Goal: Information Seeking & Learning: Learn about a topic

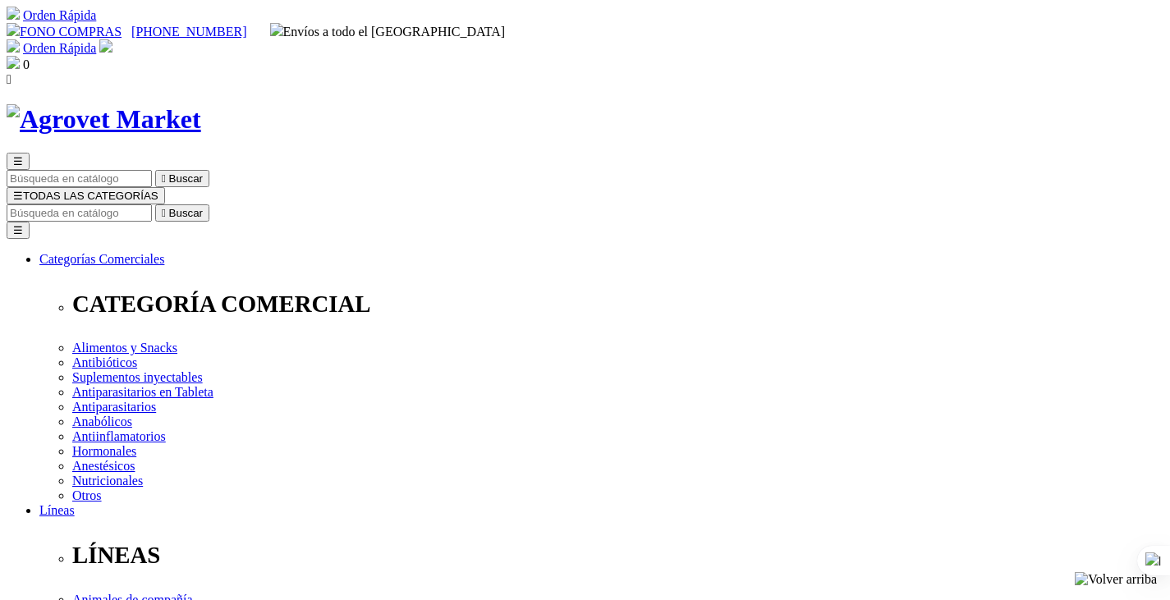
type input "amigojose411@hotmail.com"
click at [112, 39] on img at bounding box center [105, 45] width 13 height 13
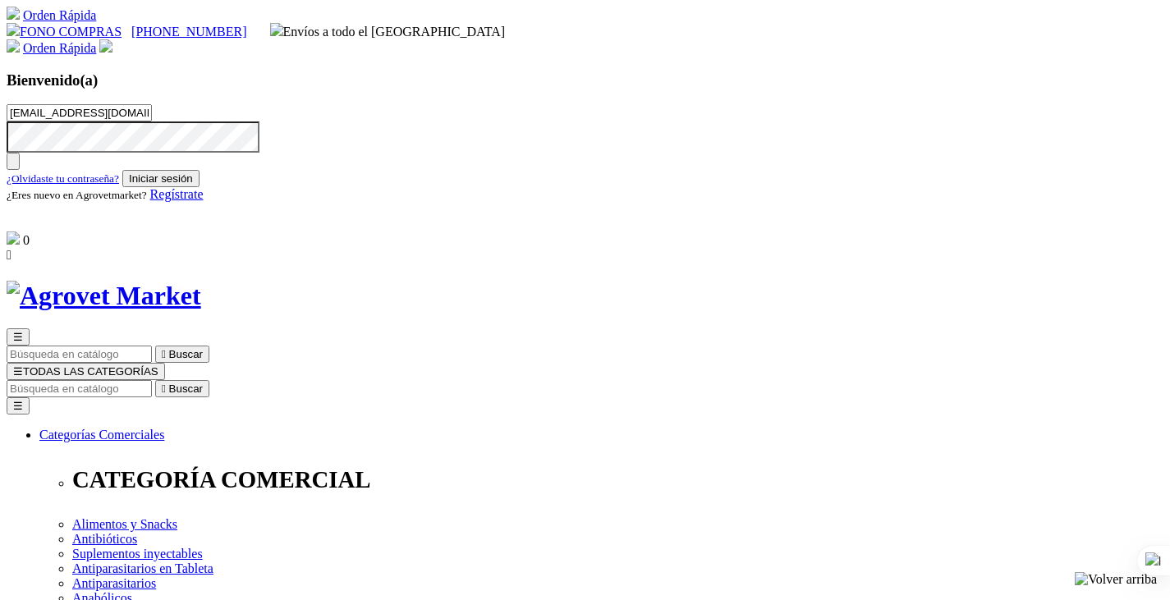
click at [200, 187] on button "Iniciar sesión" at bounding box center [160, 178] width 77 height 17
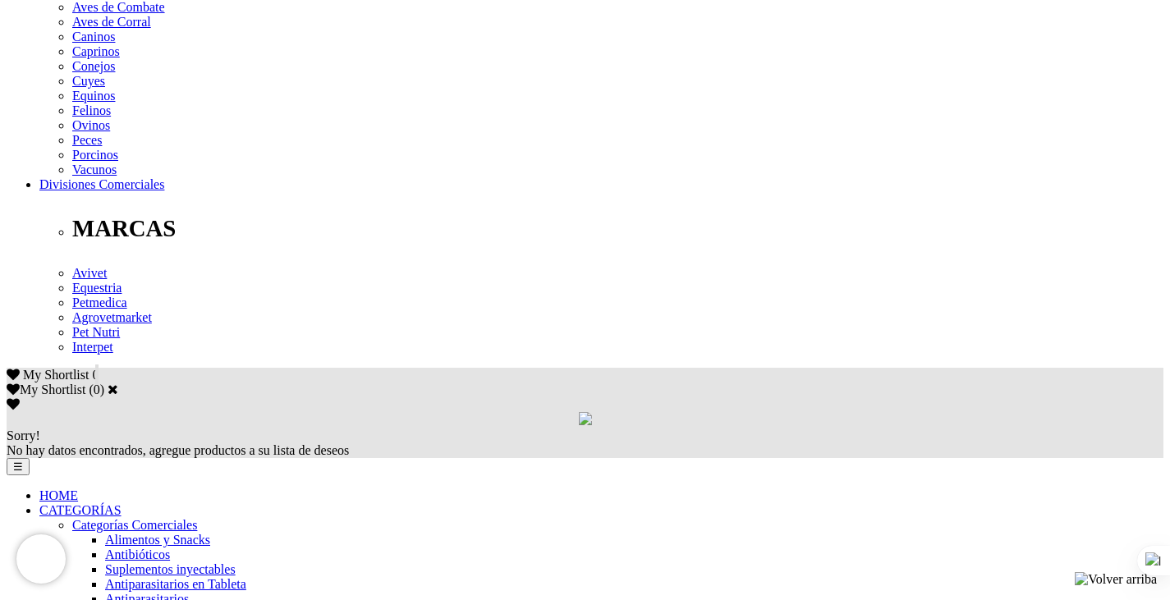
scroll to position [821, 0]
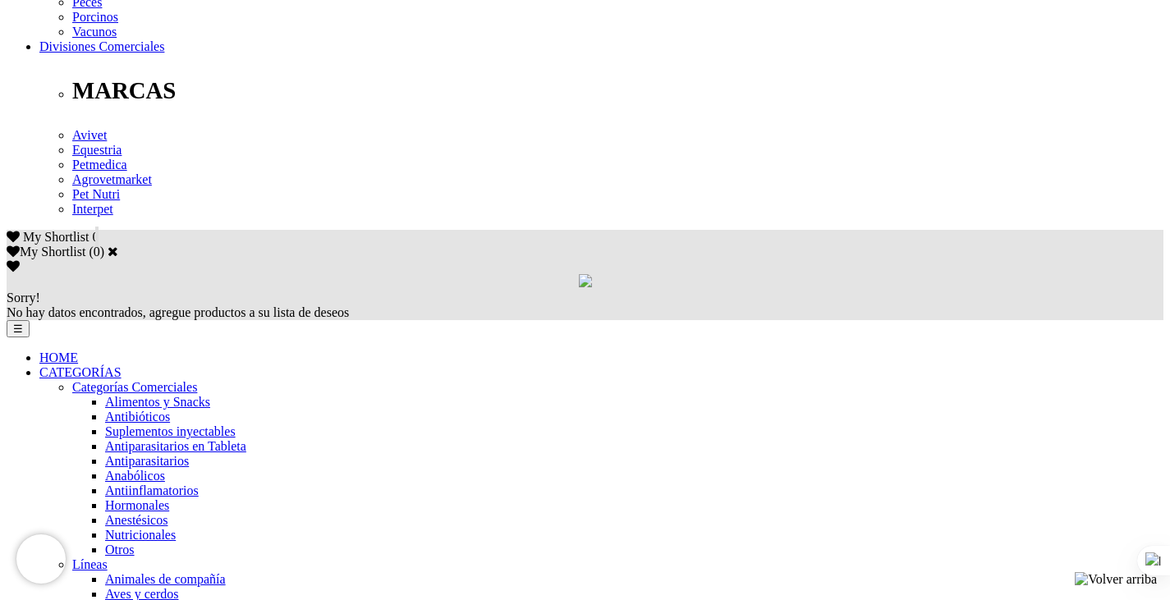
scroll to position [903, 0]
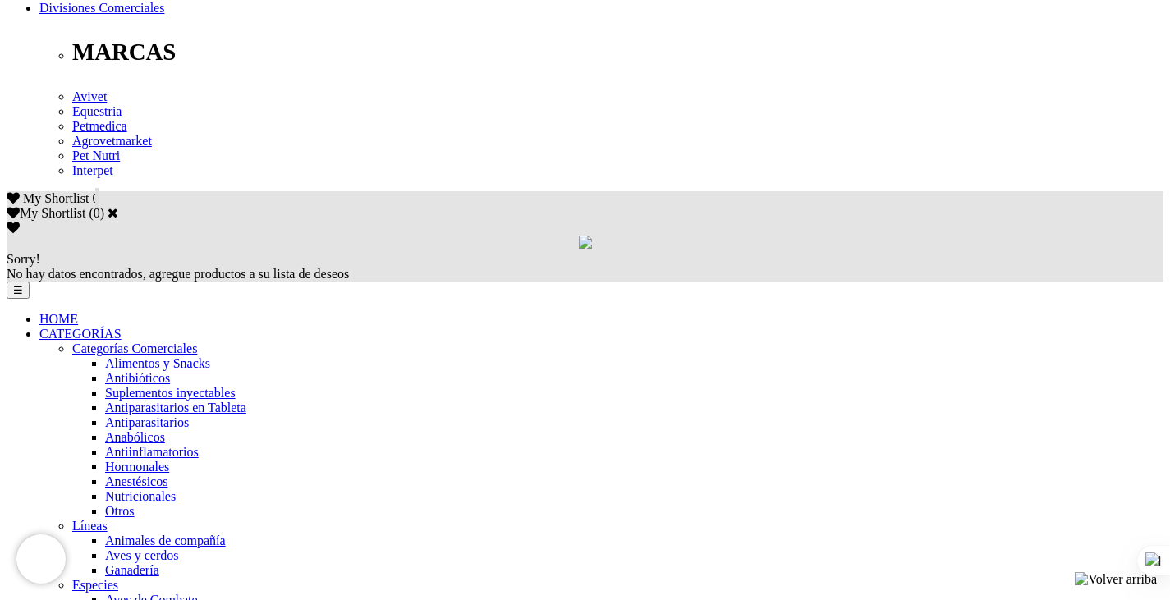
select select "103"
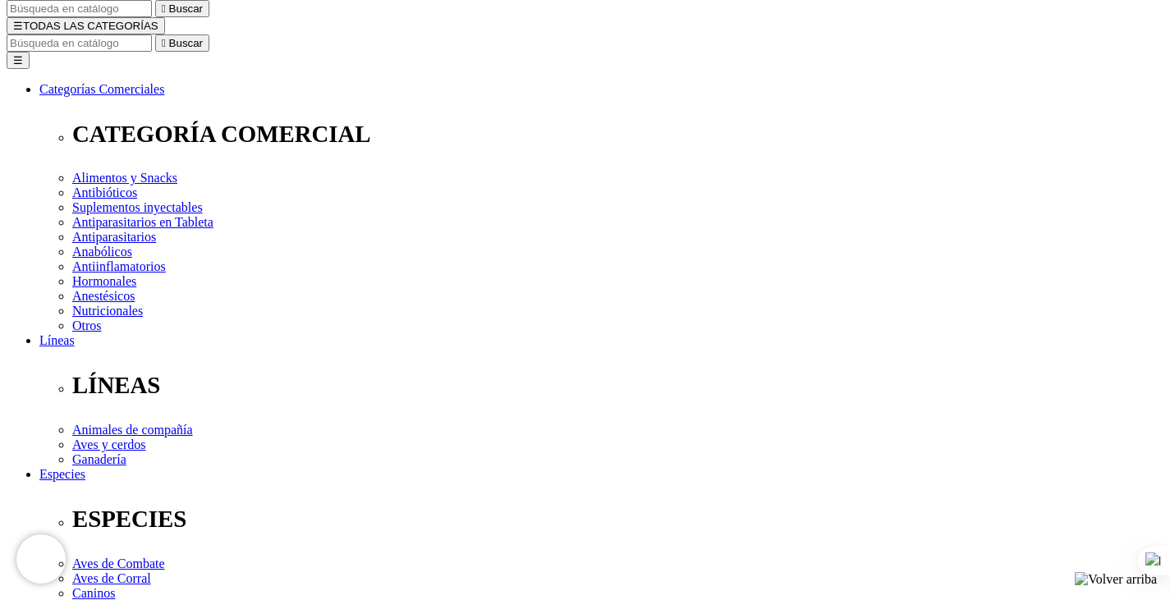
scroll to position [164, 0]
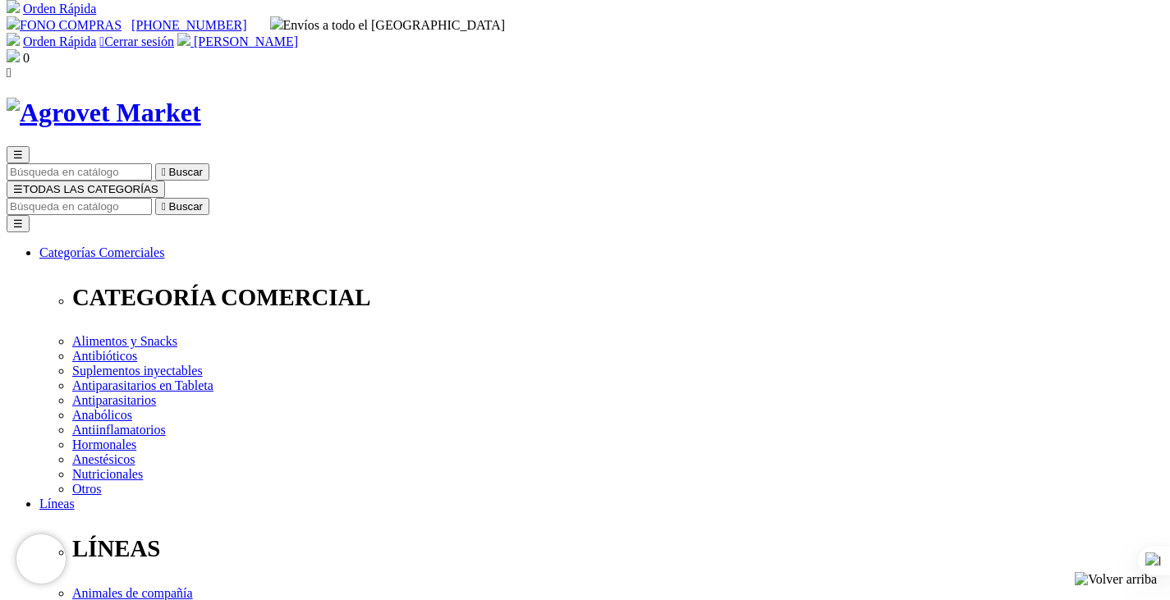
scroll to position [0, 0]
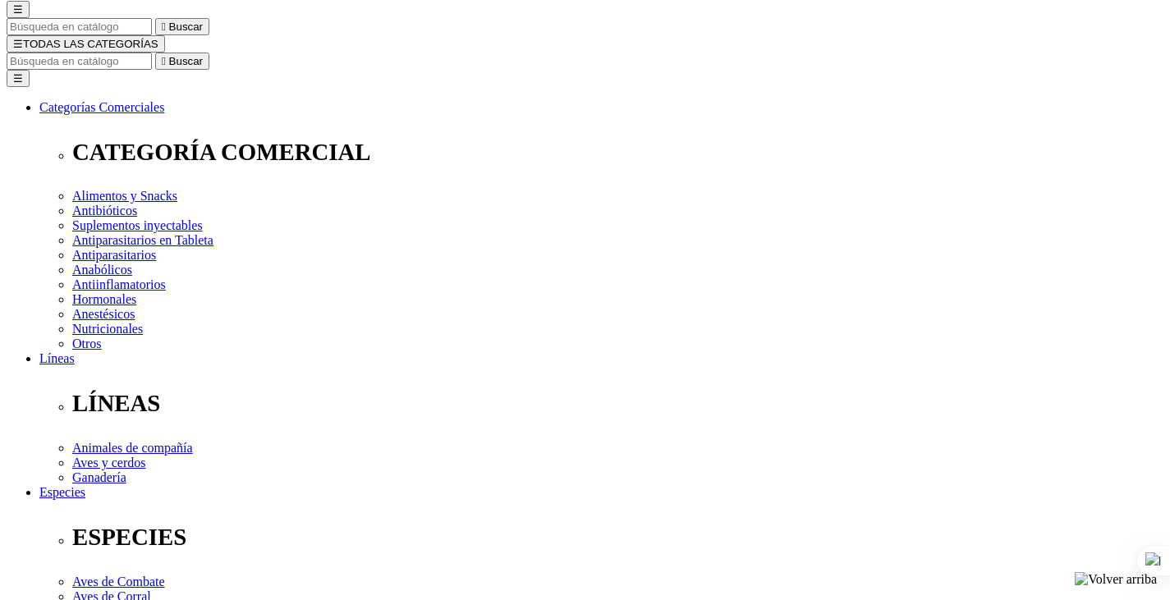
scroll to position [164, 0]
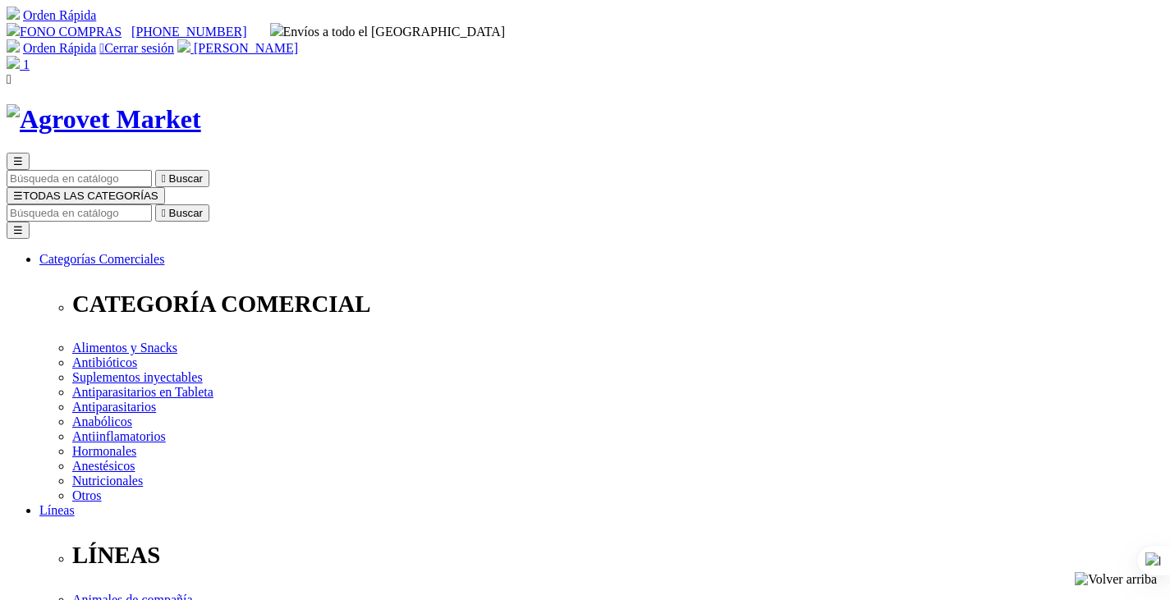
select select "103"
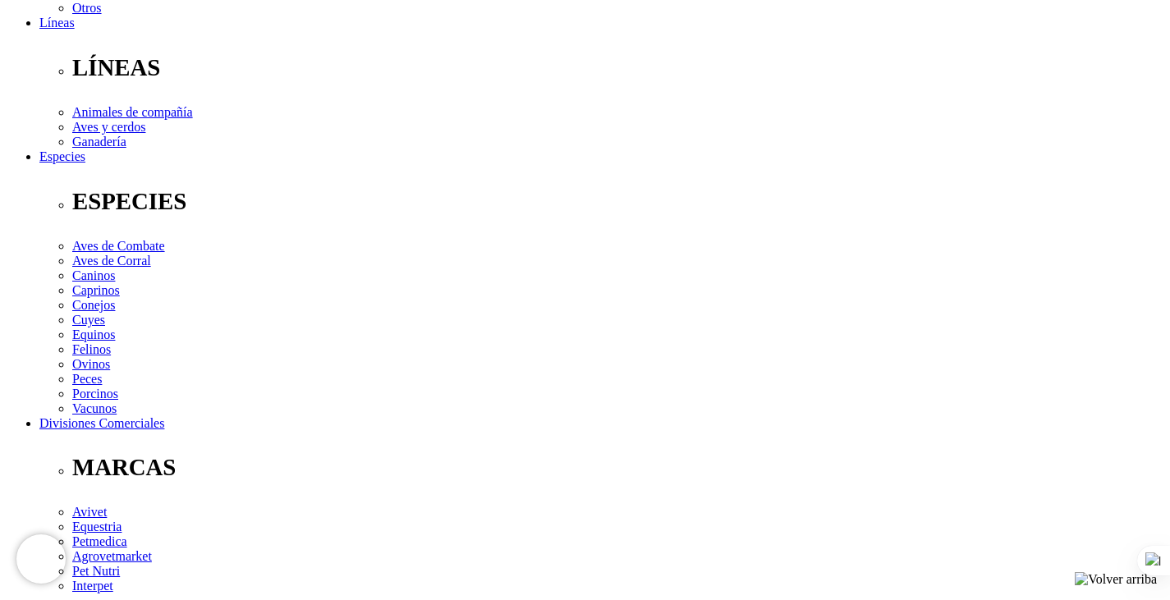
scroll to position [493, 0]
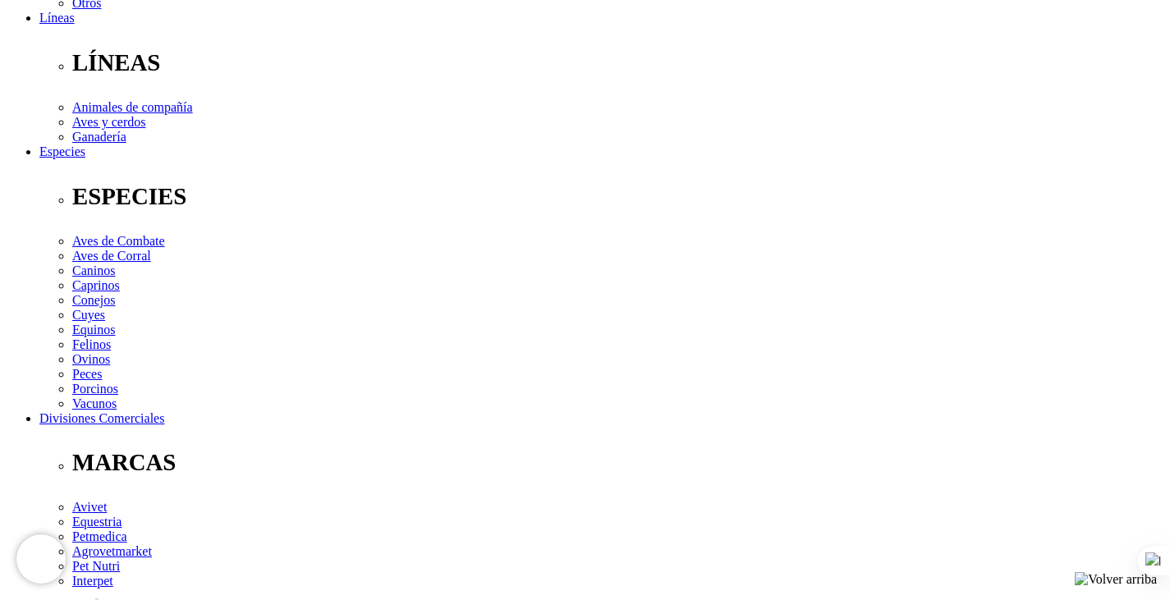
drag, startPoint x: 133, startPoint y: 267, endPoint x: 188, endPoint y: 265, distance: 55.0
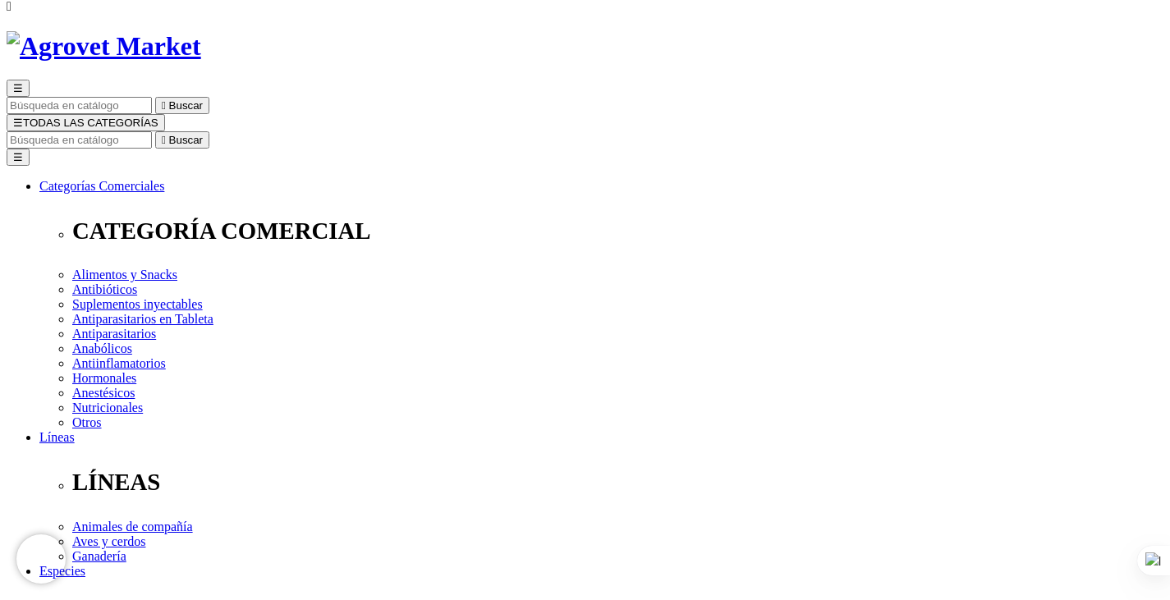
scroll to position [0, 0]
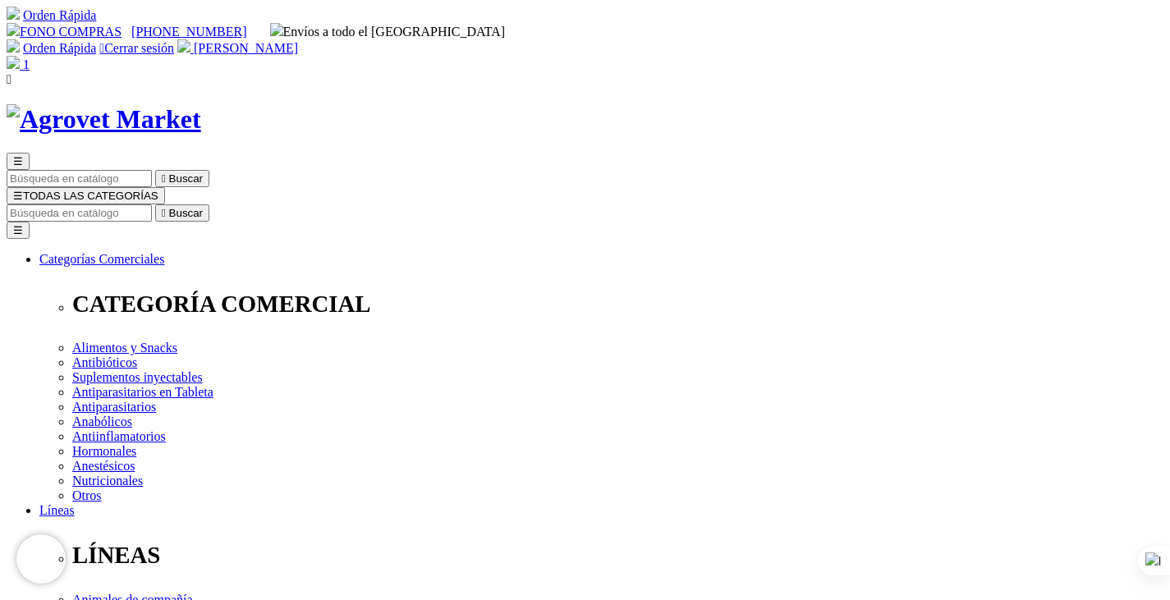
click at [152, 204] on input "Buscar" at bounding box center [79, 212] width 145 height 17
click at [245, 204] on input "tilvax" at bounding box center [172, 212] width 145 height 17
type input "tilvax"
click at [249, 204] on button " Buscar" at bounding box center [276, 212] width 54 height 17
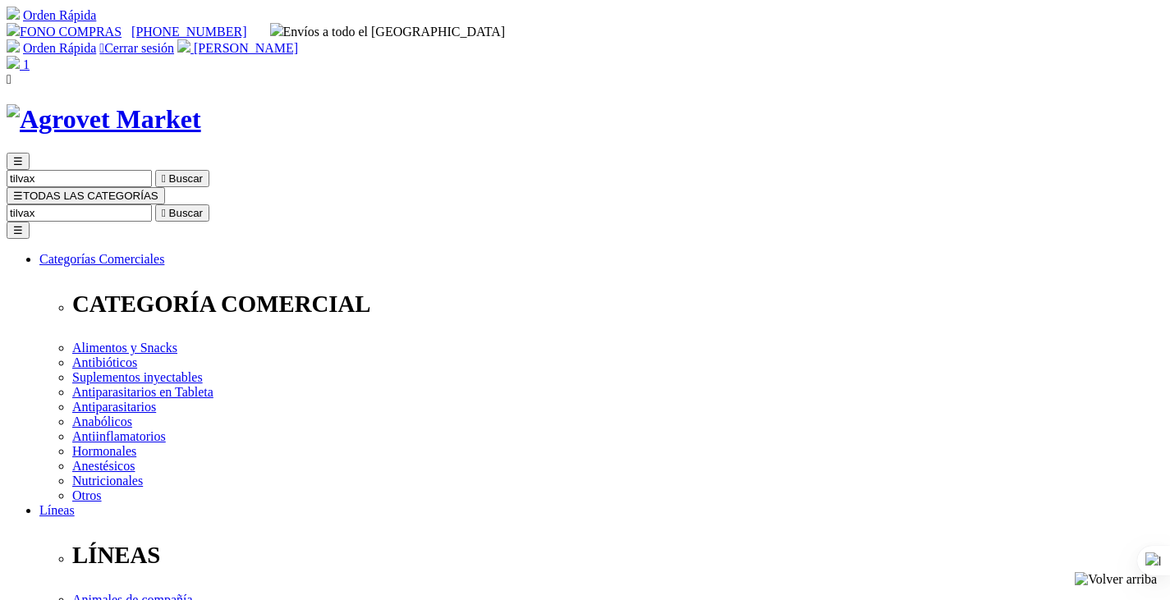
click at [152, 204] on input "tilvax" at bounding box center [79, 212] width 145 height 17
type input "tilvaxtilvax"
click at [249, 204] on button " Buscar" at bounding box center [276, 212] width 54 height 17
select select "103"
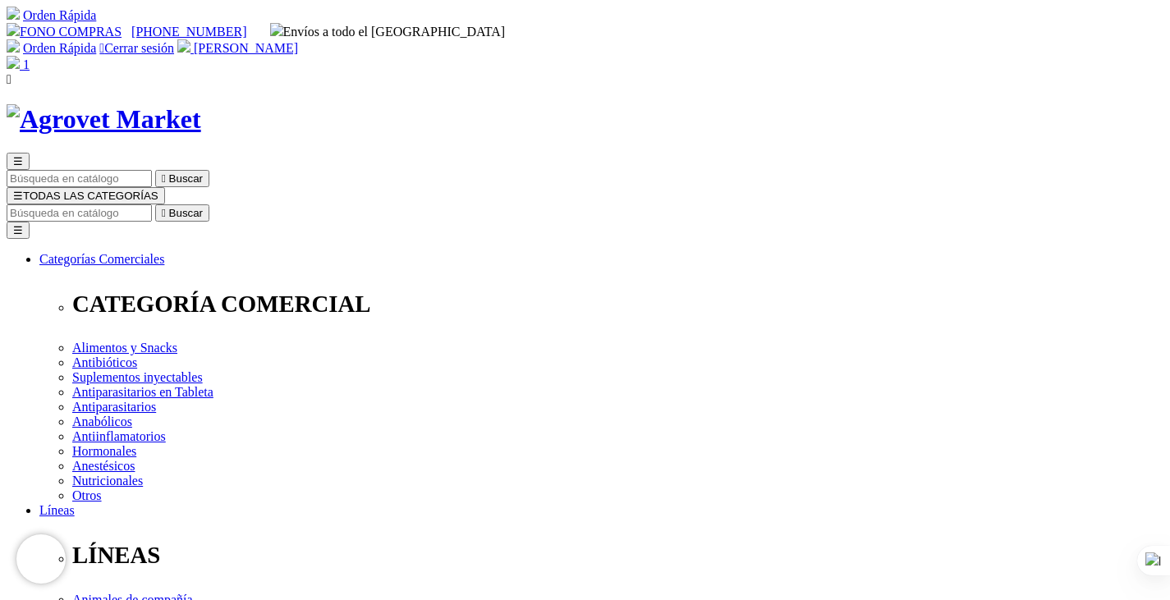
click at [152, 204] on input "Buscar" at bounding box center [79, 212] width 145 height 17
type input "tylvax"
click at [490, 204] on button " Buscar" at bounding box center [517, 212] width 54 height 17
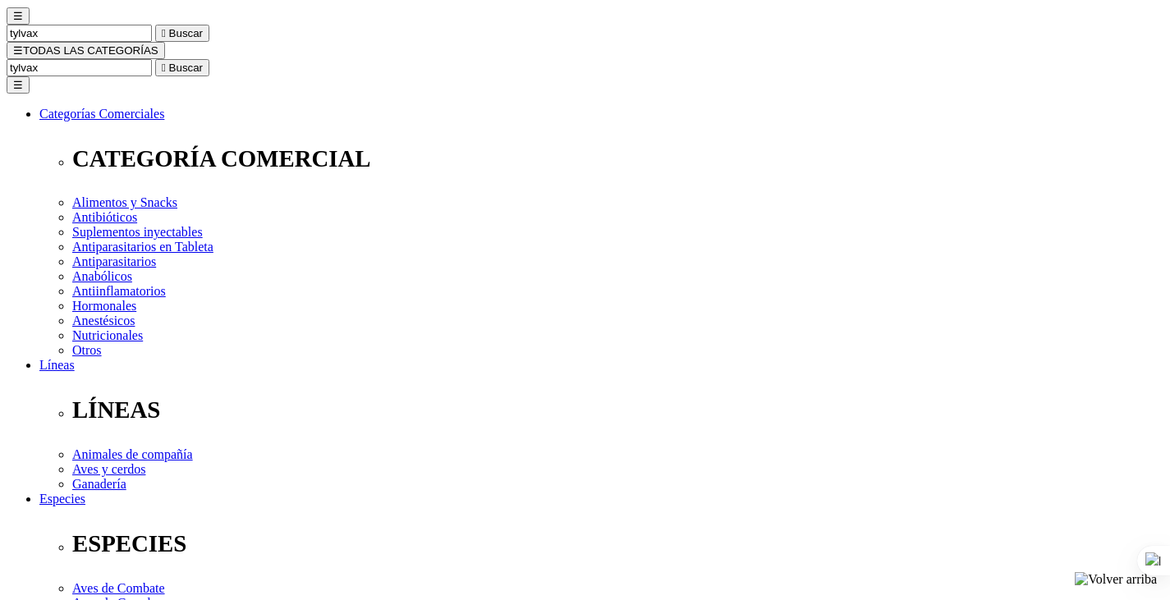
scroll to position [164, 0]
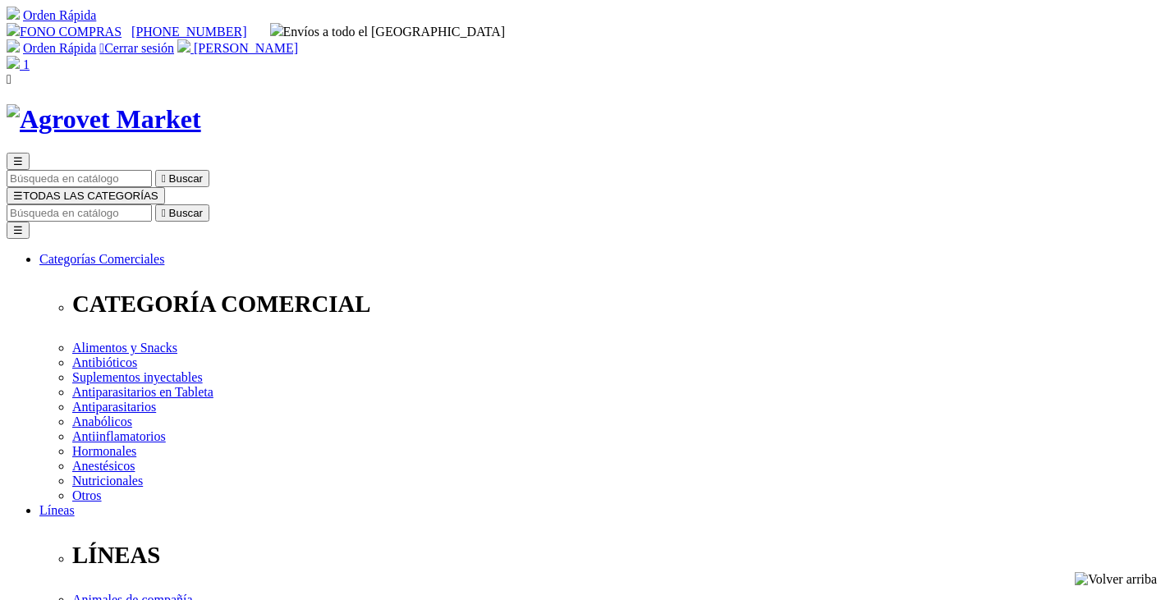
select select "0"
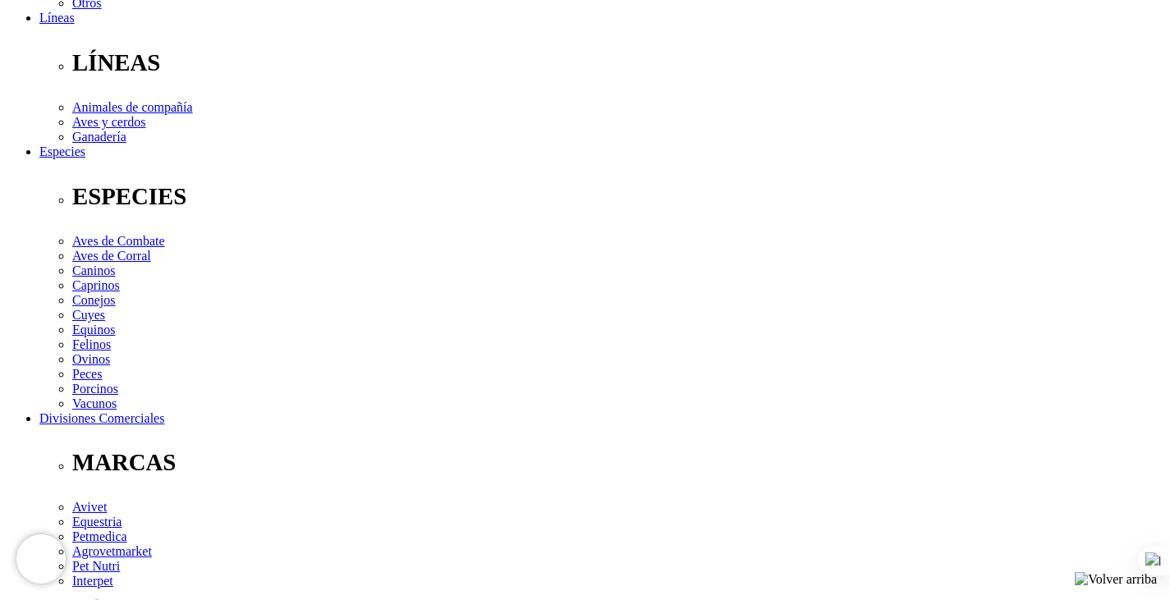
scroll to position [575, 0]
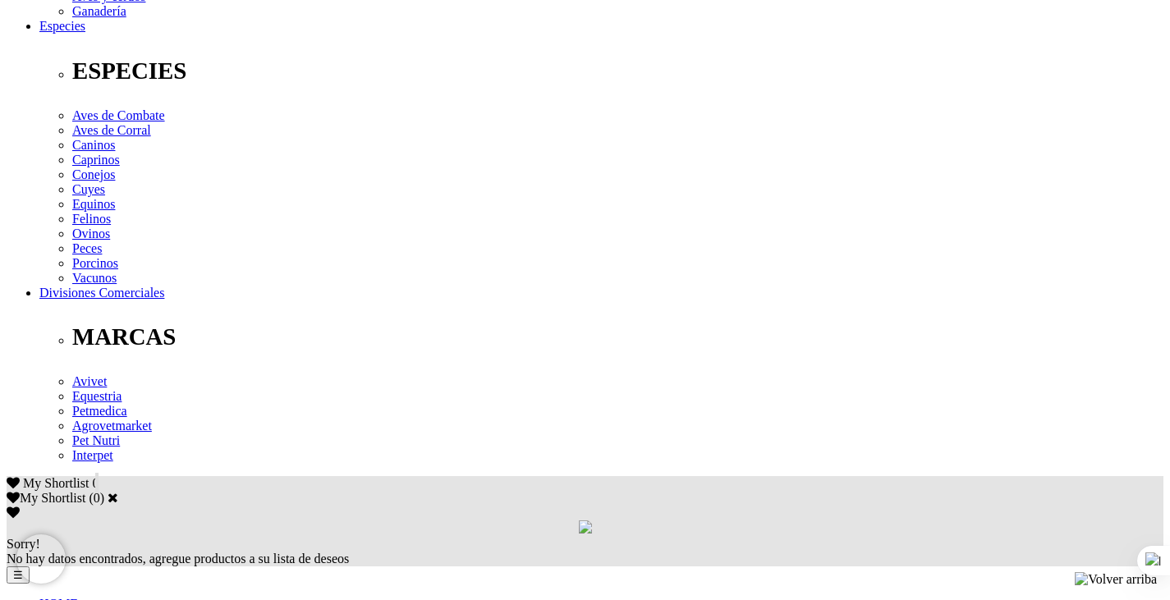
scroll to position [657, 0]
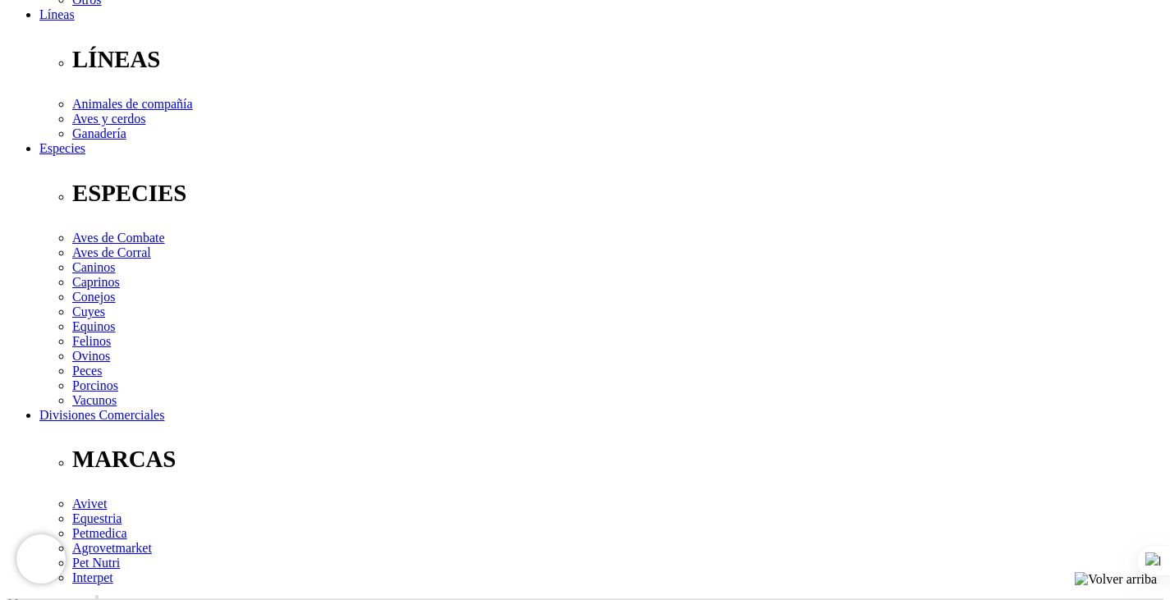
scroll to position [575, 0]
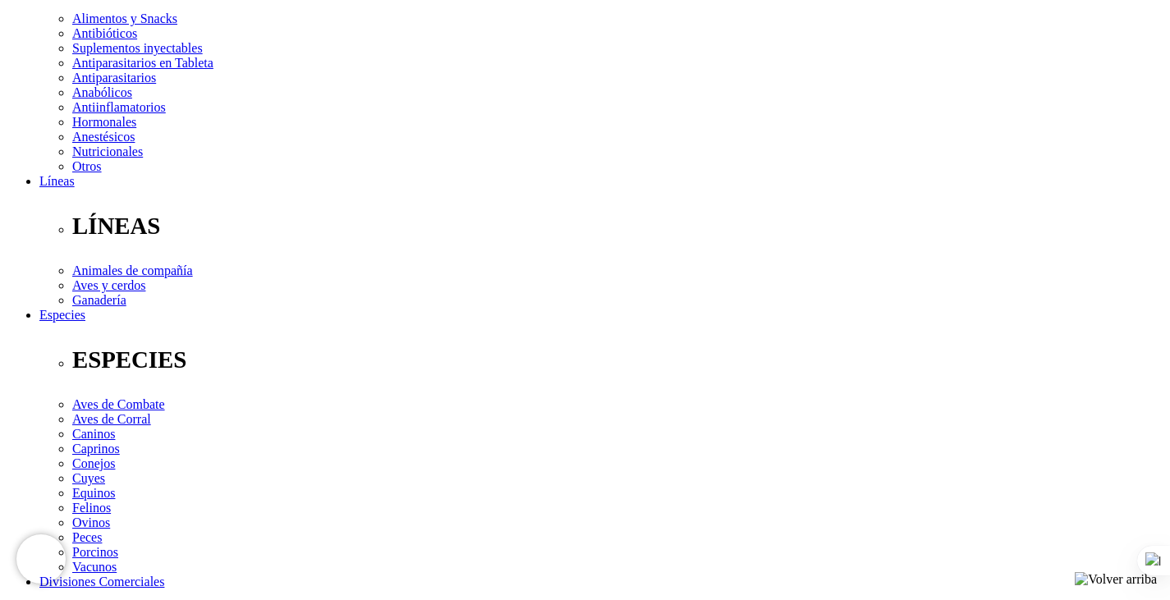
scroll to position [328, 0]
select select "112"
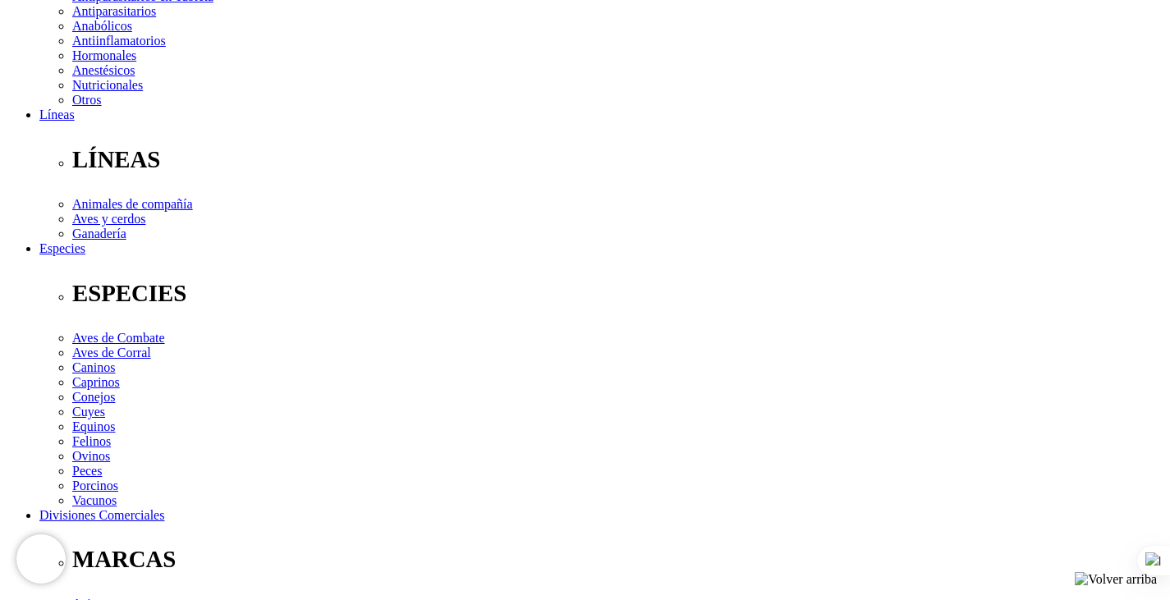
scroll to position [575, 0]
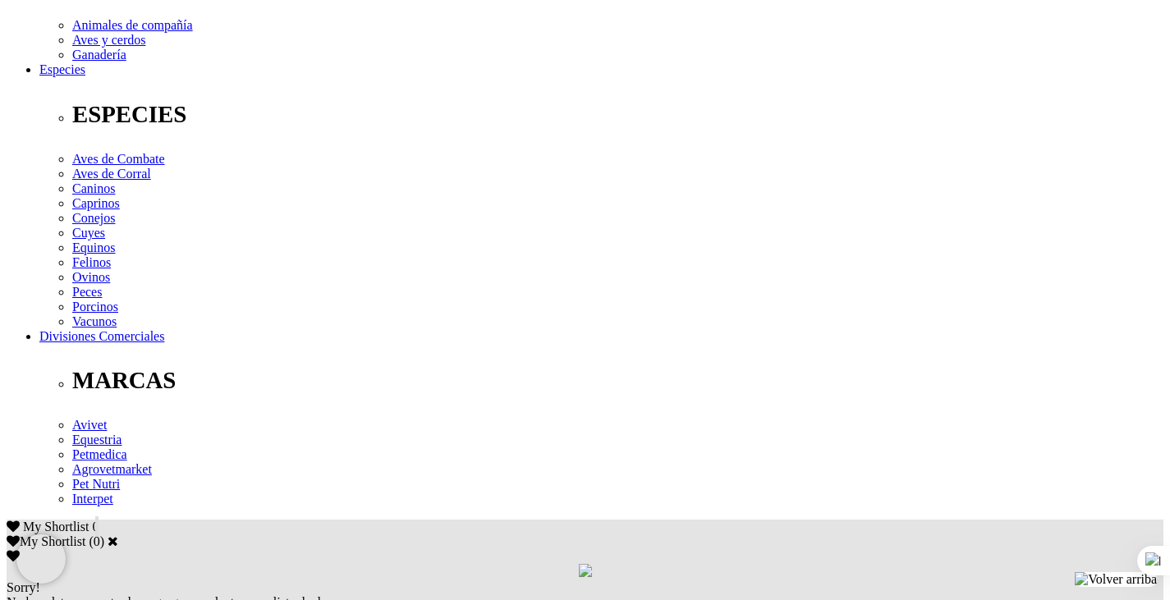
drag, startPoint x: 197, startPoint y: 273, endPoint x: 131, endPoint y: 277, distance: 65.8
copy p "Tilvalosina"
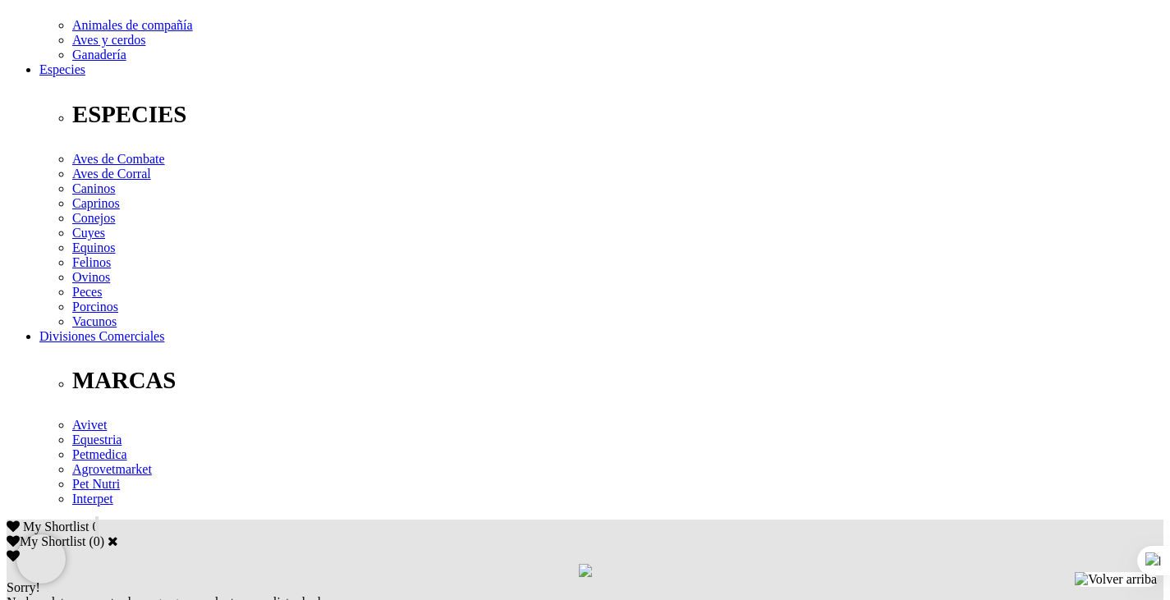
copy p "Tilvalosina"
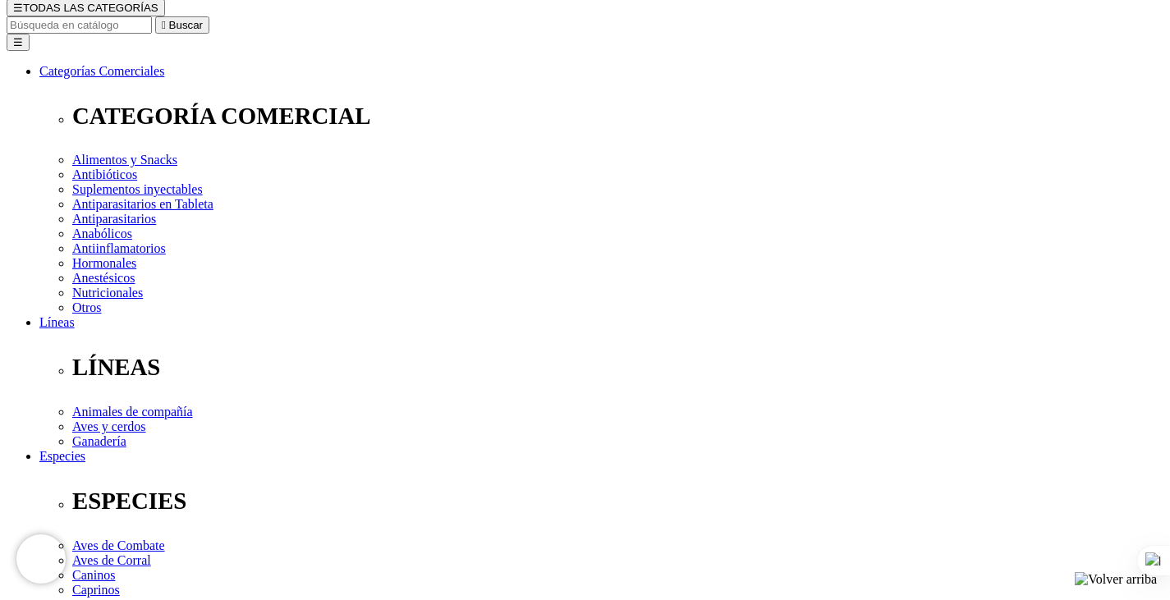
scroll to position [82, 0]
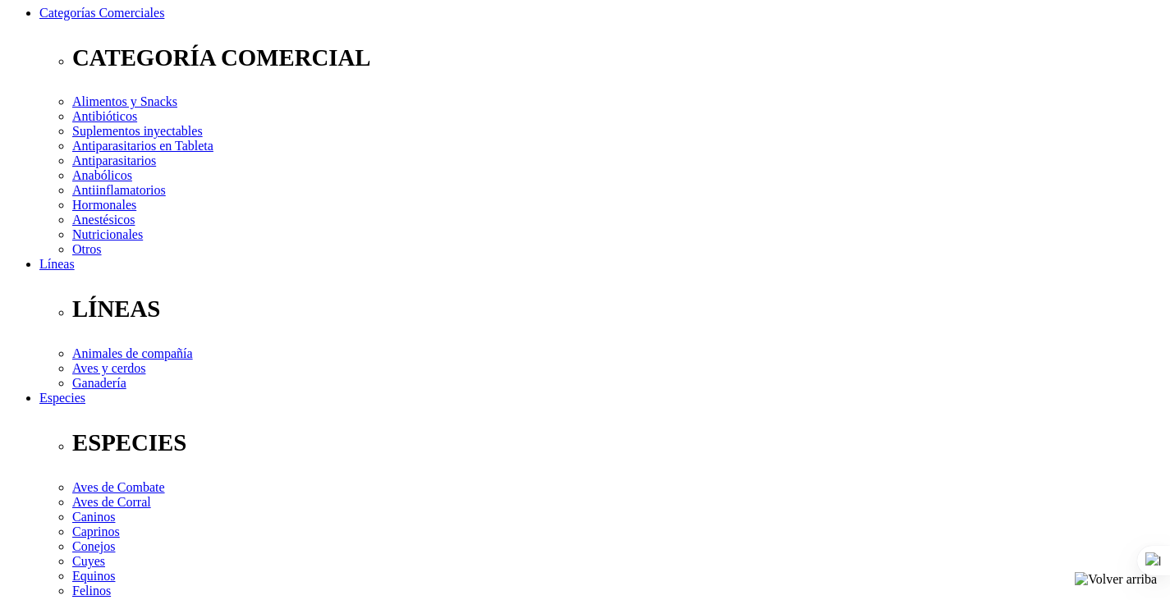
scroll to position [575, 0]
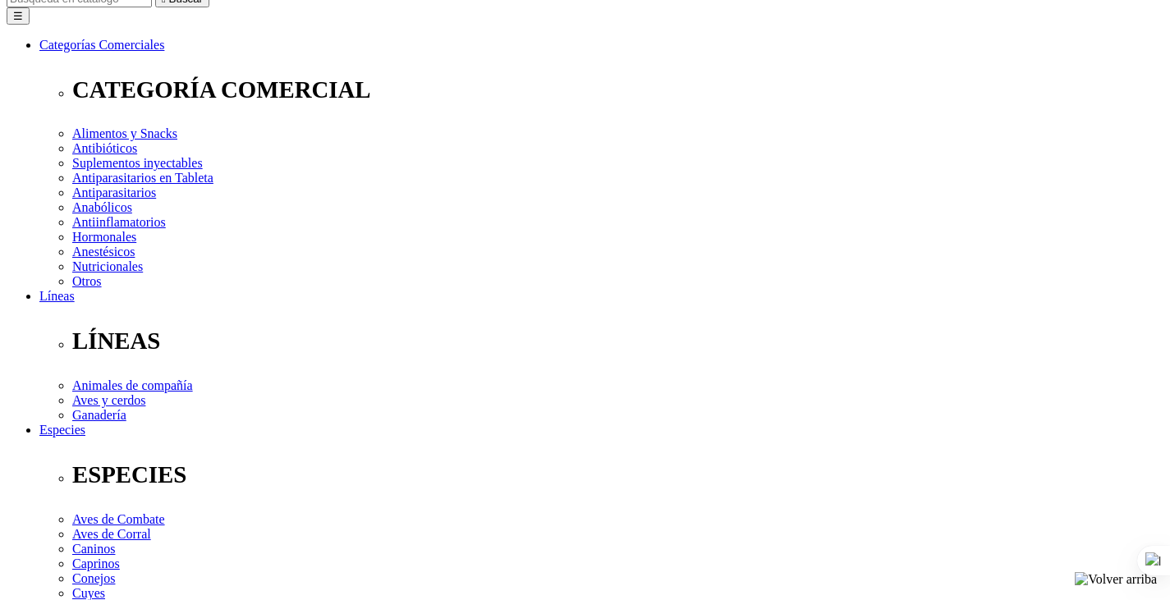
scroll to position [246, 0]
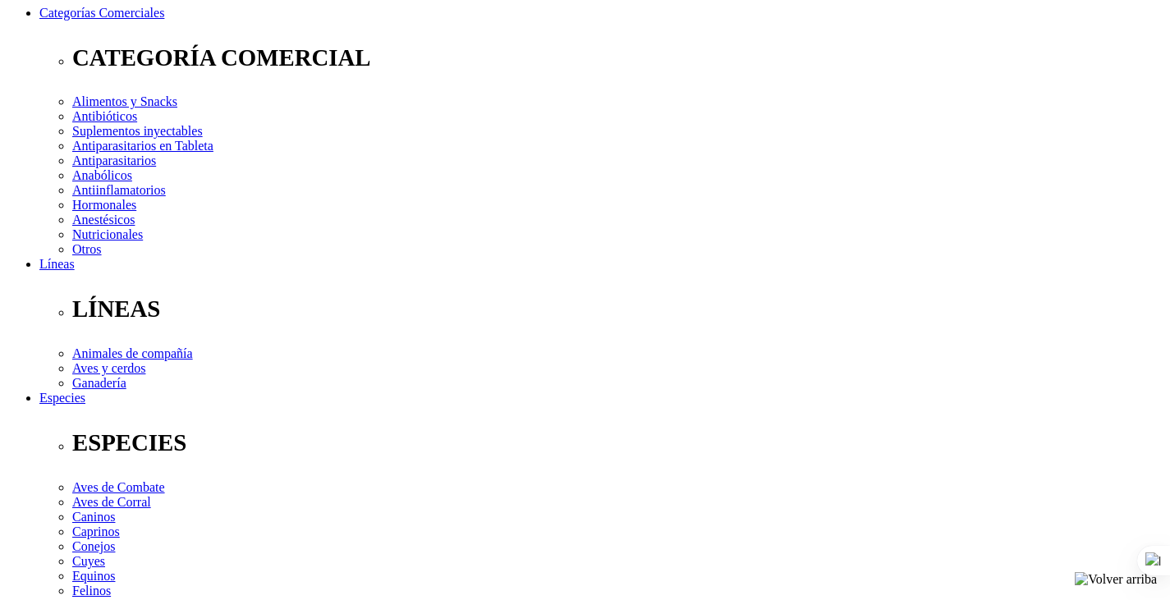
select select "112"
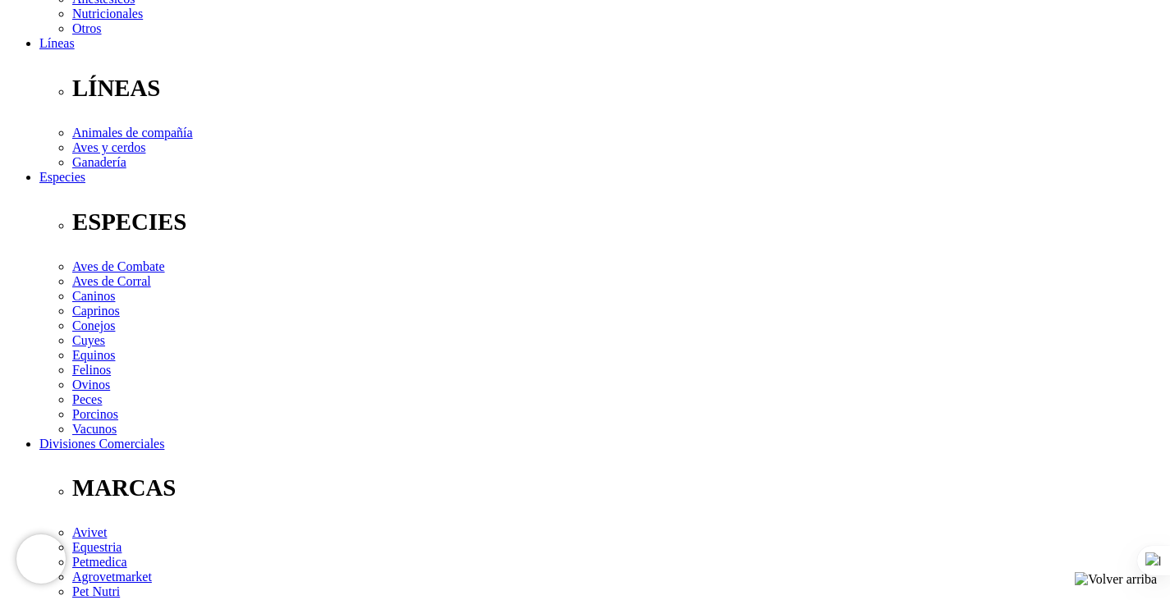
scroll to position [443, 0]
